Goal: Task Accomplishment & Management: Use online tool/utility

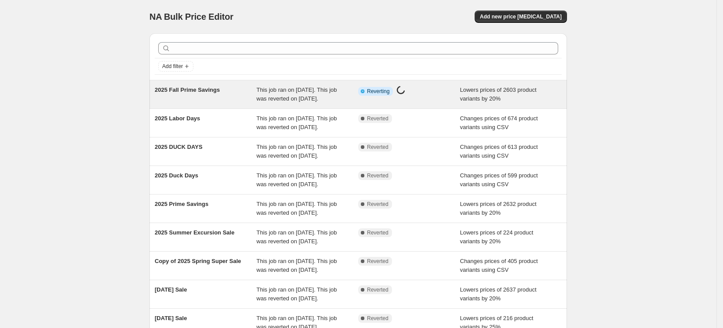
click at [265, 98] on span "This job ran on [DATE]. This job was reverted on [DATE]." at bounding box center [297, 94] width 80 height 15
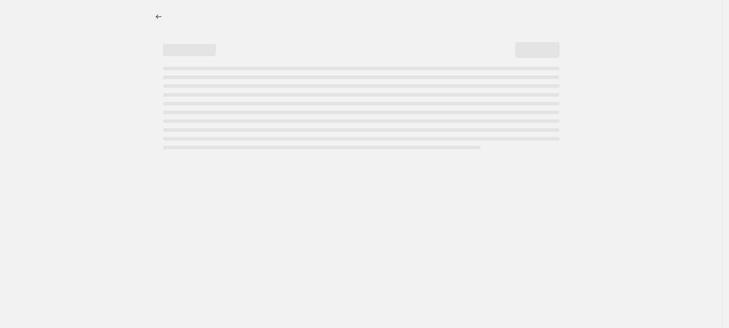
select select "percentage"
select select "not_equal"
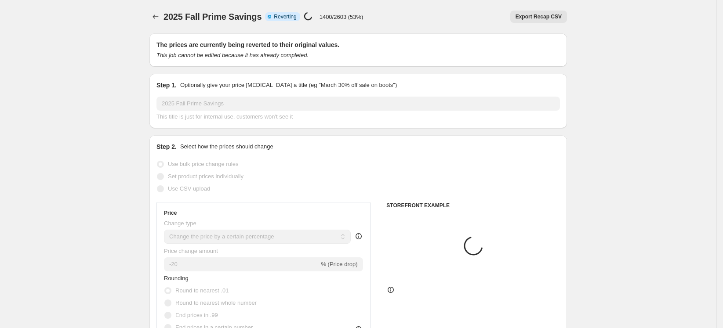
select select "collection"
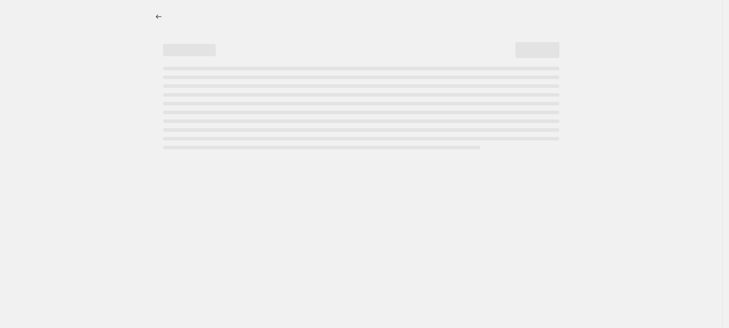
select select "percentage"
select select "collection"
select select "not_equal"
select select "percentage"
select select "collection"
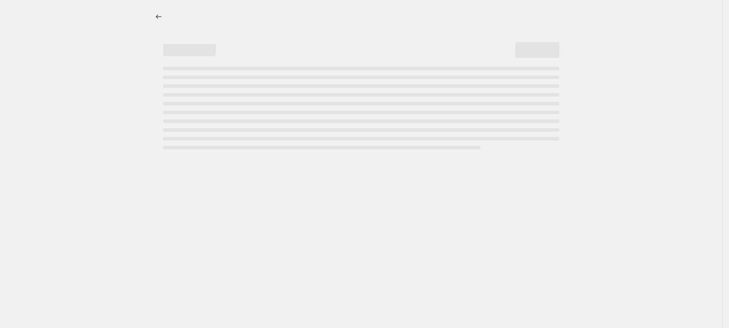
select select "not_equal"
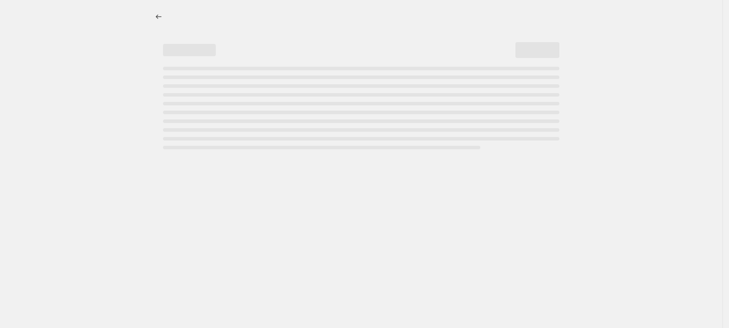
select select "percentage"
select select "collection"
select select "not_equal"
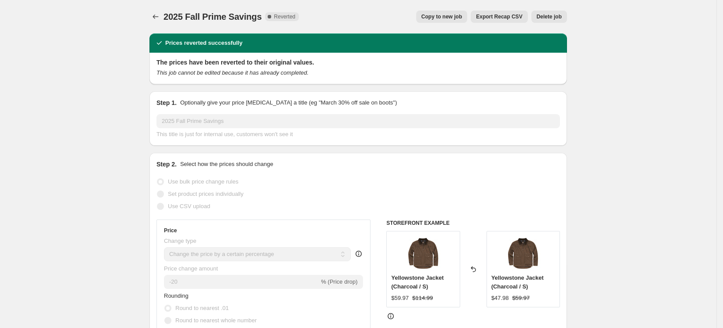
click at [158, 13] on icon "Price change jobs" at bounding box center [155, 16] width 9 height 9
